Goal: Task Accomplishment & Management: Manage account settings

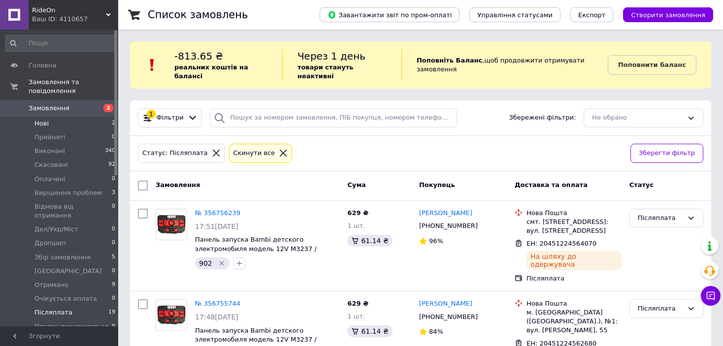
click at [108, 117] on li "Нові 2" at bounding box center [60, 124] width 121 height 14
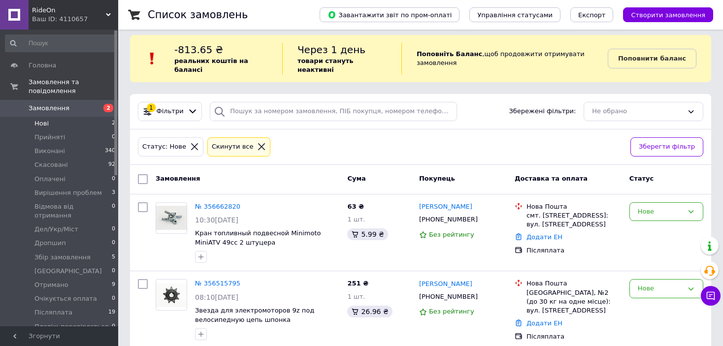
scroll to position [10, 0]
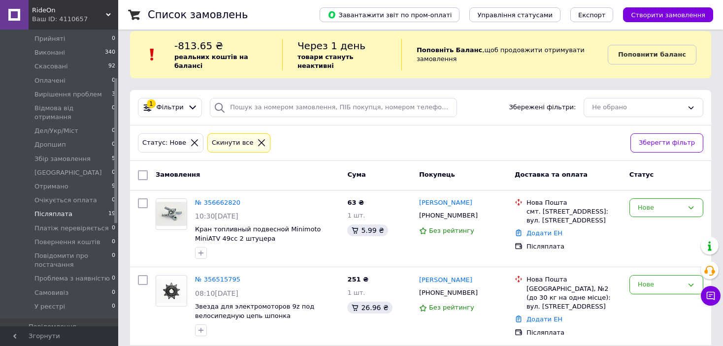
click at [66, 207] on li "Післяплата 19" at bounding box center [60, 214] width 121 height 14
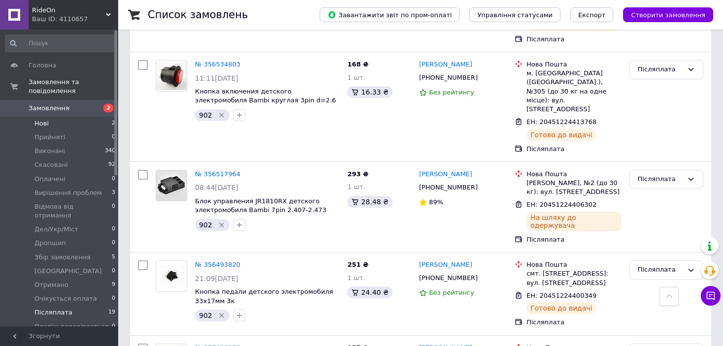
click at [100, 117] on li "Нові 2" at bounding box center [60, 124] width 121 height 14
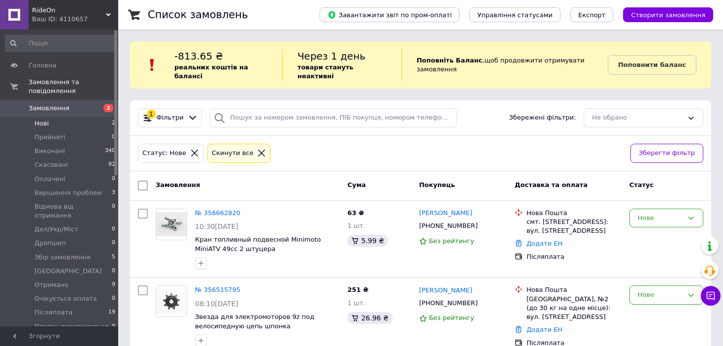
click at [662, 177] on div "Статус" at bounding box center [666, 186] width 82 height 18
